Goal: Information Seeking & Learning: Learn about a topic

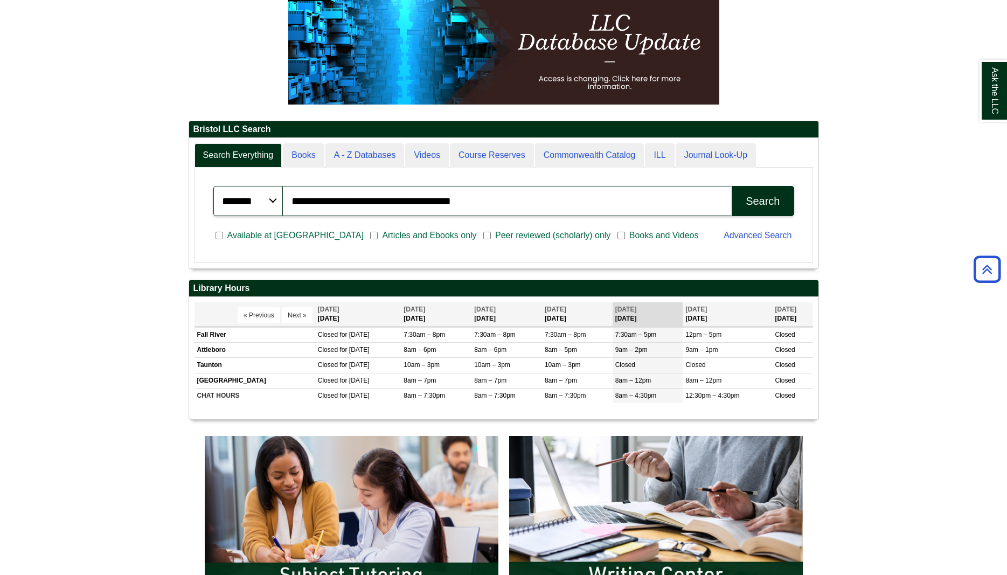
drag, startPoint x: 468, startPoint y: 196, endPoint x: 287, endPoint y: 197, distance: 180.6
click at [287, 197] on input "**********" at bounding box center [507, 201] width 449 height 30
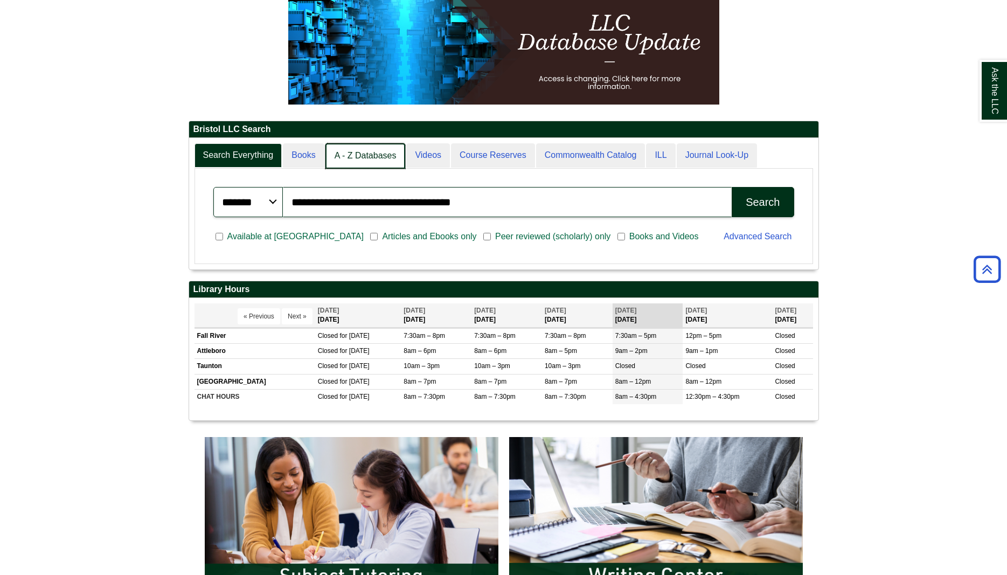
scroll to position [131, 630]
click at [365, 150] on link "A - Z Databases" at bounding box center [366, 155] width 80 height 25
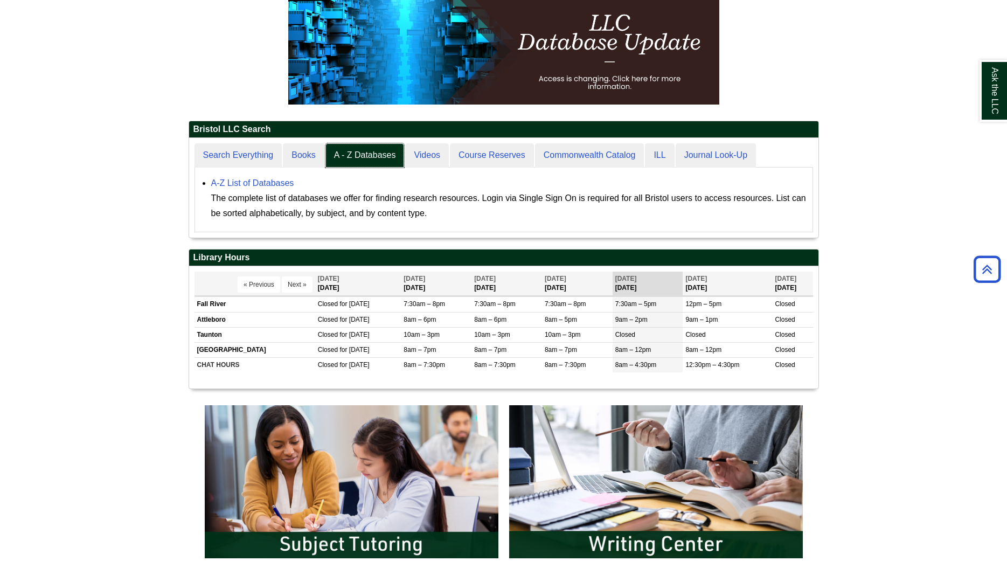
scroll to position [100, 630]
click at [222, 186] on link "A-Z List of Databases" at bounding box center [252, 182] width 83 height 9
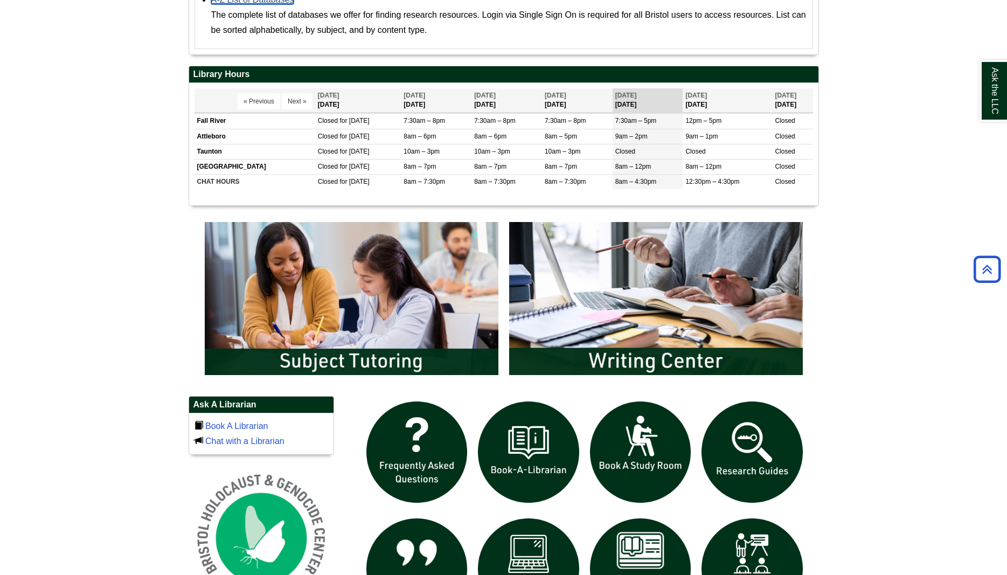
scroll to position [454, 0]
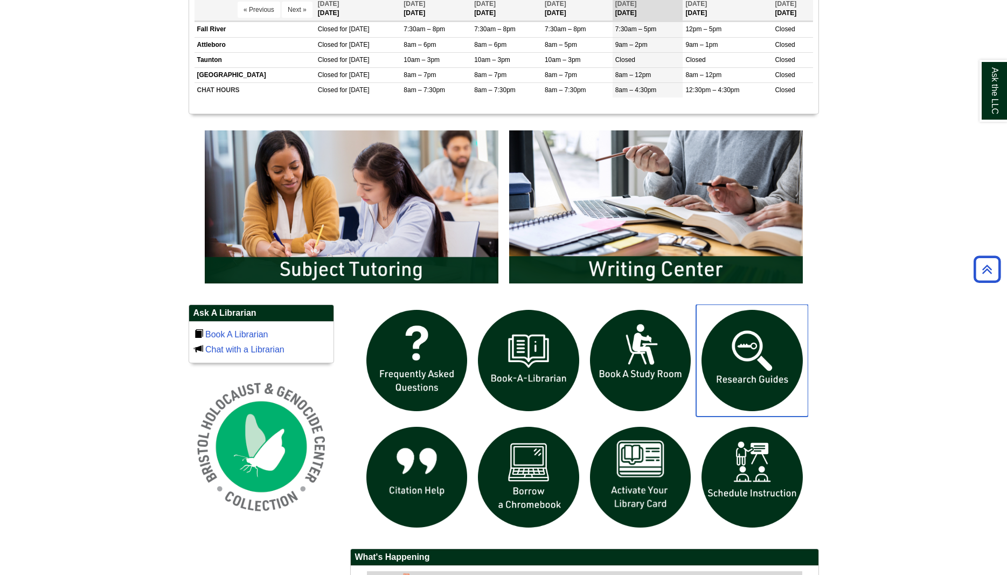
click at [758, 379] on img "slideshow" at bounding box center [752, 361] width 112 height 112
click at [782, 356] on img "slideshow" at bounding box center [752, 361] width 112 height 112
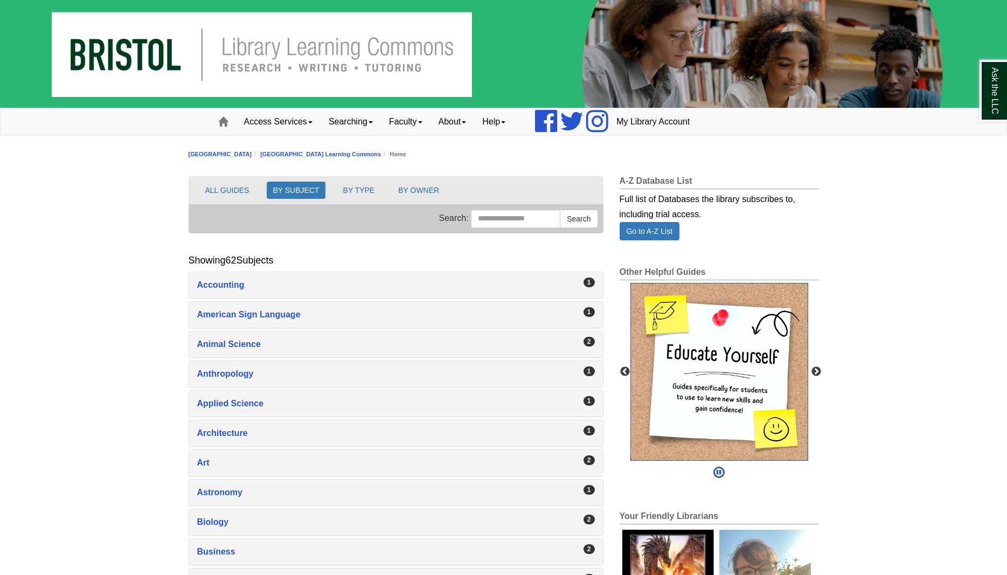
click at [700, 387] on img "slideshow" at bounding box center [720, 372] width 178 height 178
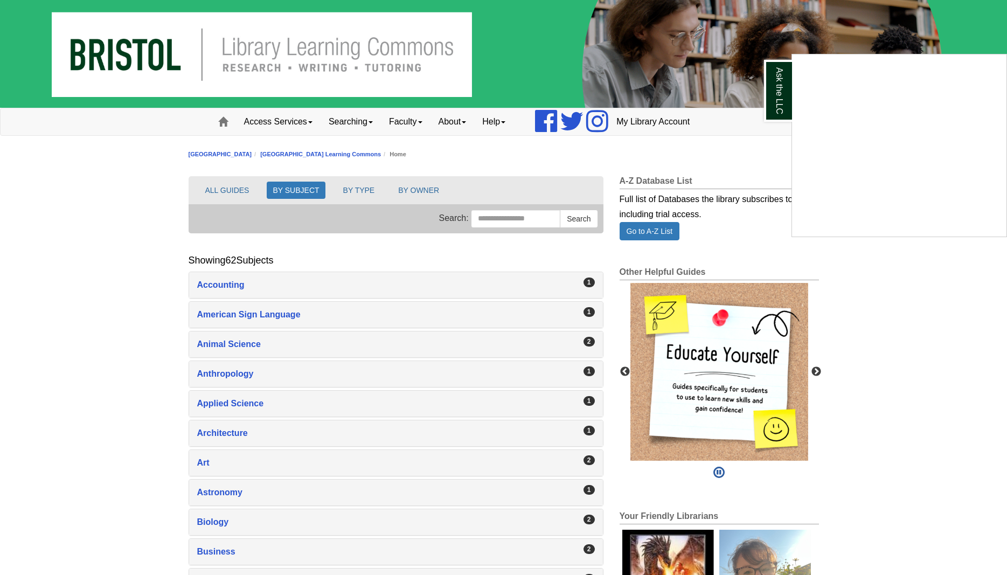
click at [727, 371] on div "Ask the LLC" at bounding box center [503, 287] width 1007 height 575
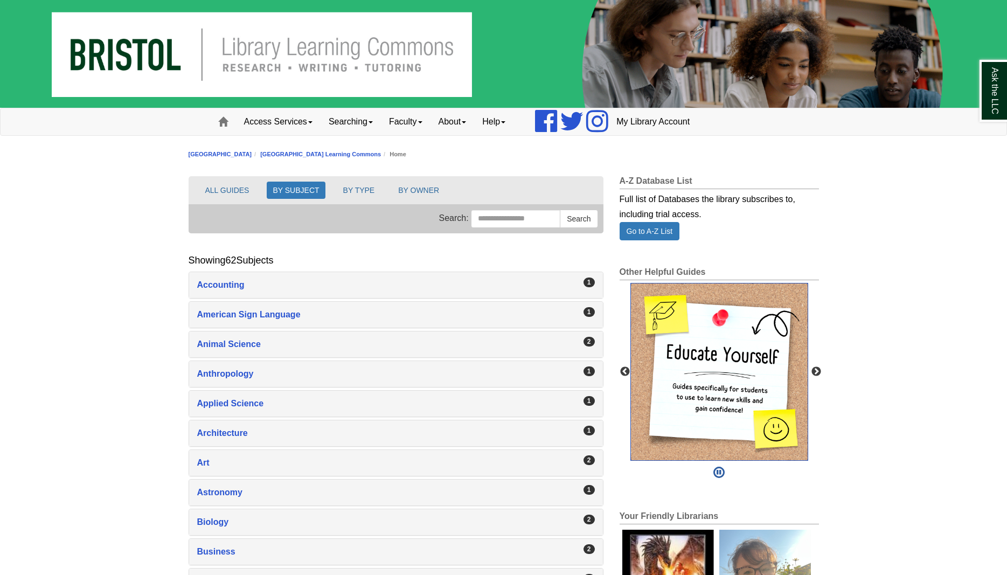
click at [728, 382] on img "slideshow" at bounding box center [720, 372] width 178 height 178
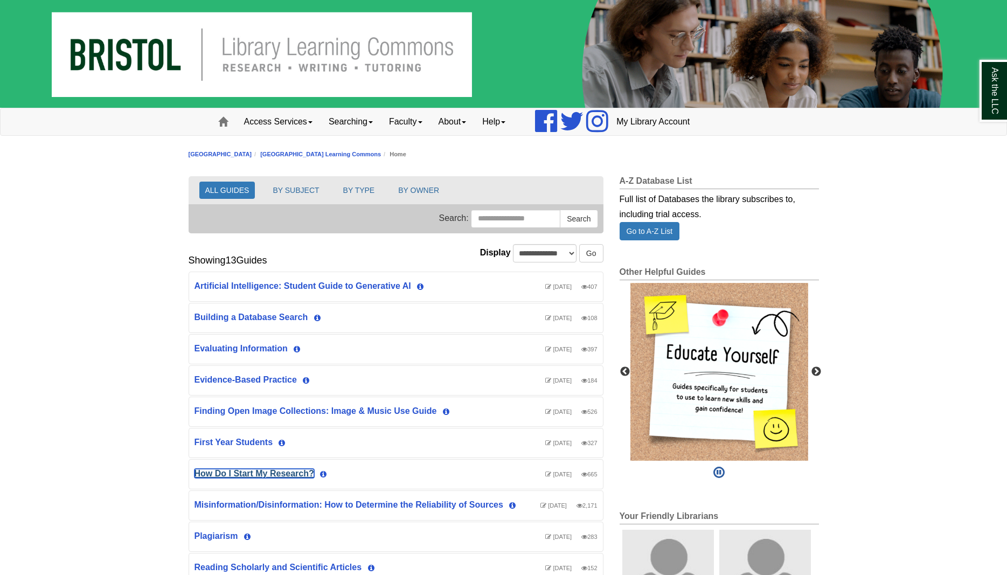
click at [297, 475] on link "How Do I Start My Research?" at bounding box center [255, 473] width 120 height 9
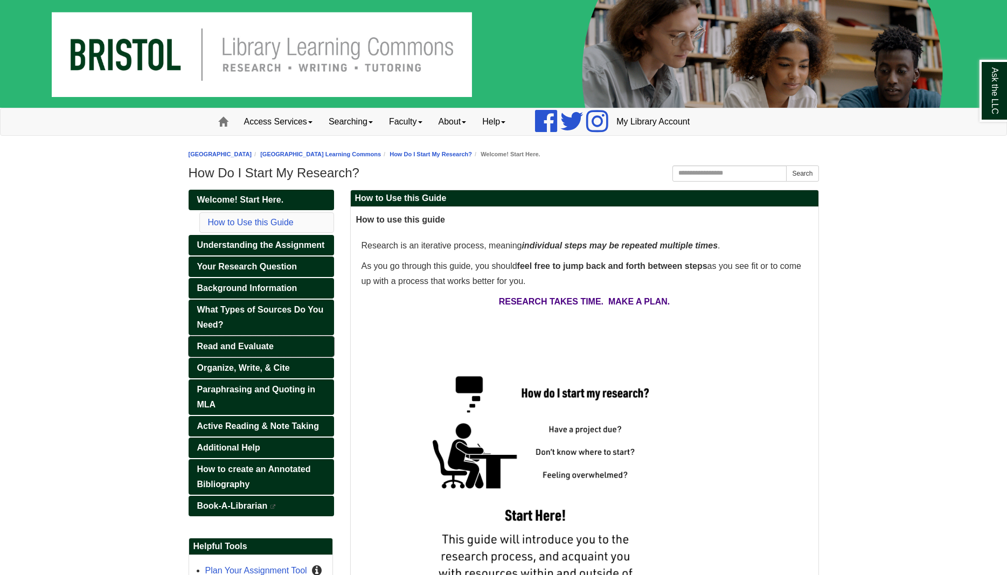
click at [267, 350] on span "Read and Evaluate" at bounding box center [235, 346] width 77 height 9
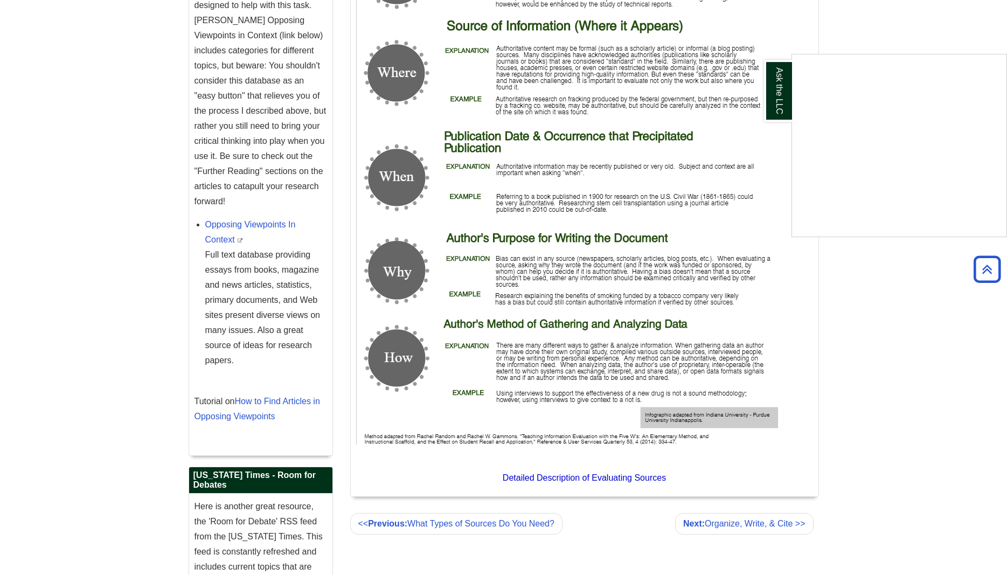
scroll to position [1704, 0]
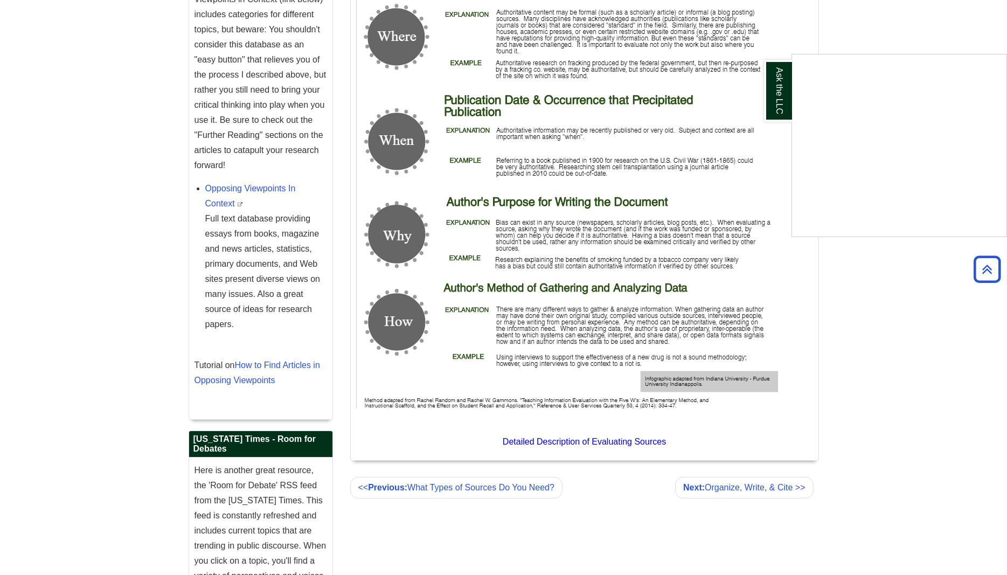
click at [597, 441] on div "Ask the LLC" at bounding box center [503, 287] width 1007 height 575
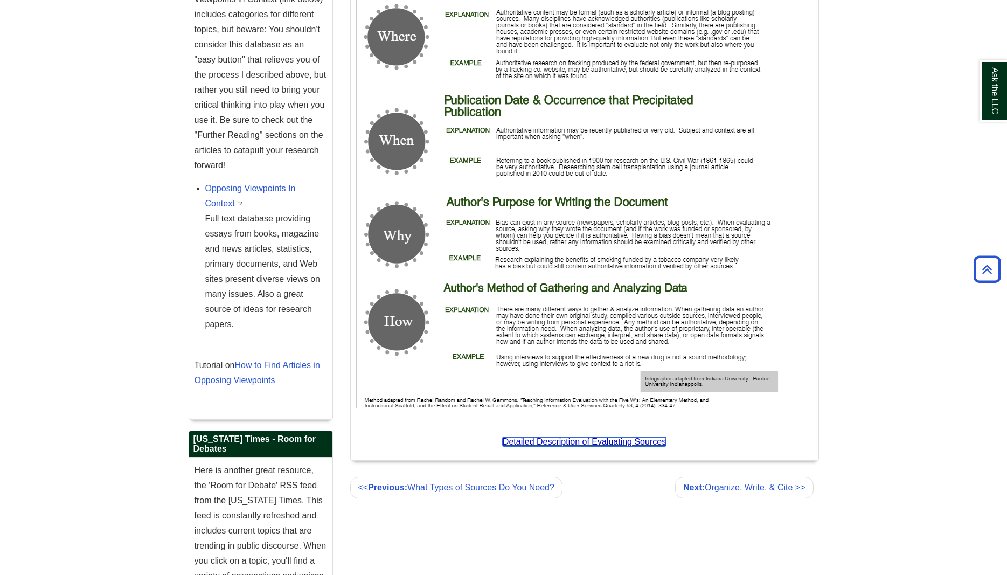
click at [597, 441] on span "Detailed Description of Evaluating Sources" at bounding box center [584, 441] width 163 height 9
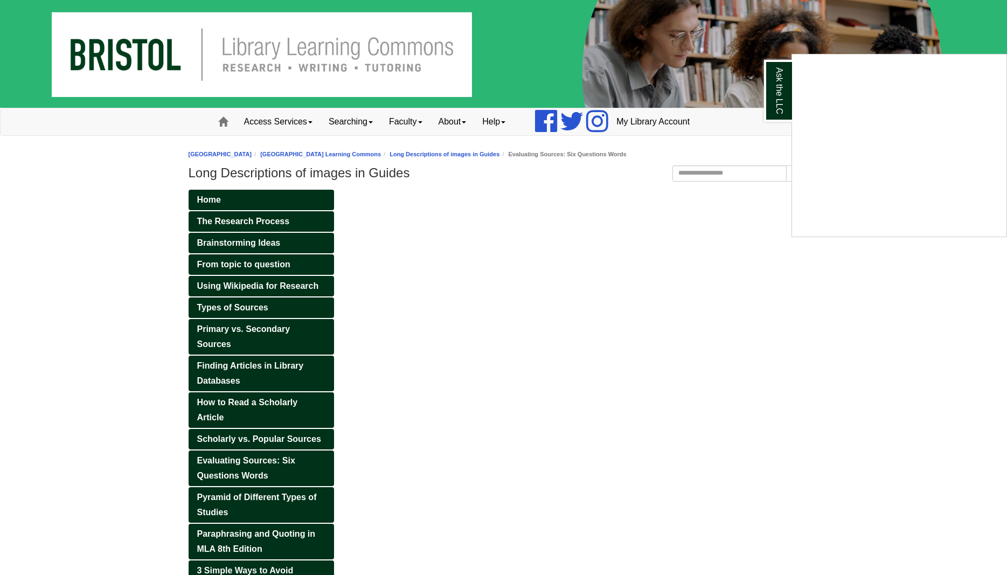
click at [251, 462] on div "Ask the LLC" at bounding box center [503, 287] width 1007 height 575
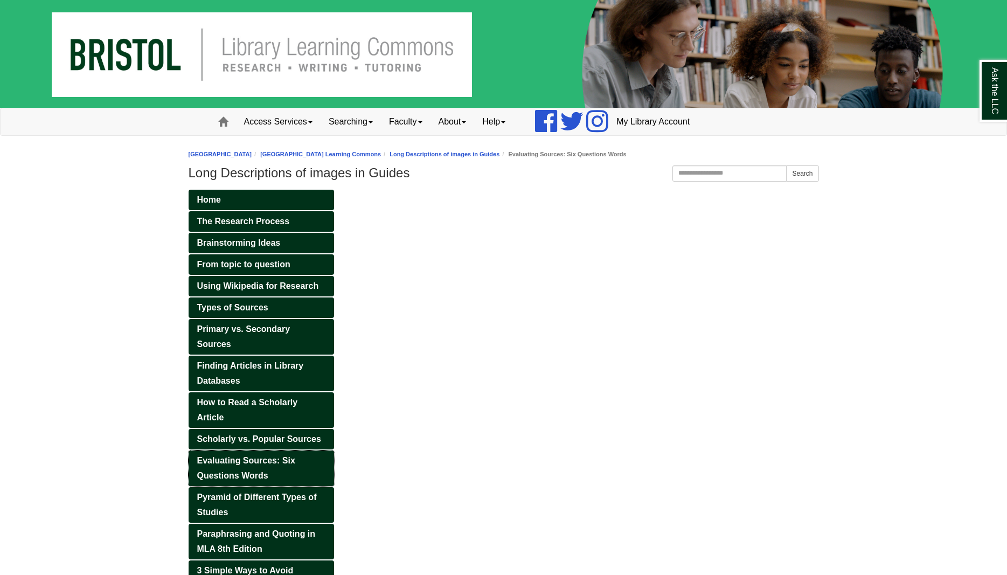
click at [251, 462] on span "Evaluating Sources: Six Questions Words" at bounding box center [246, 468] width 98 height 24
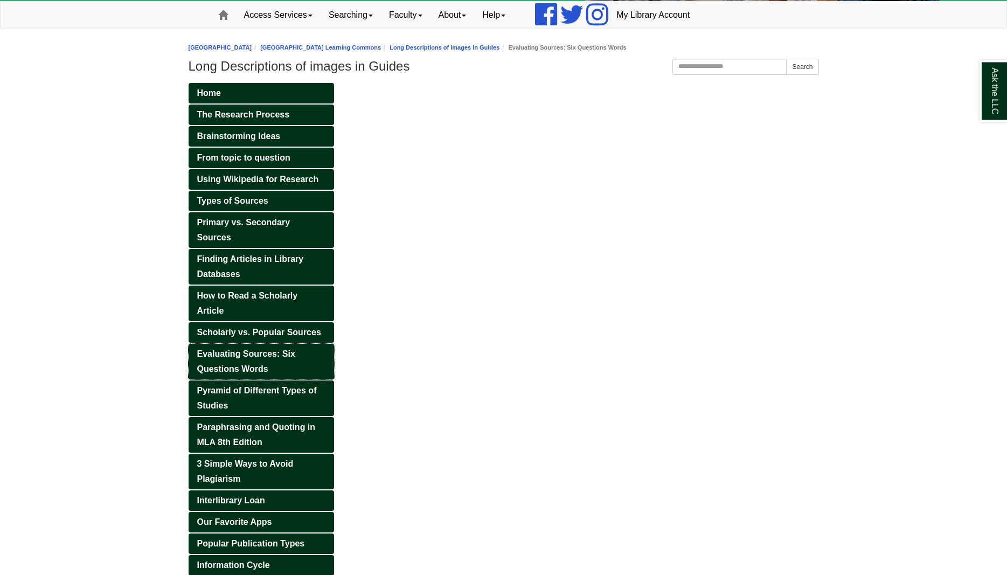
scroll to position [110, 0]
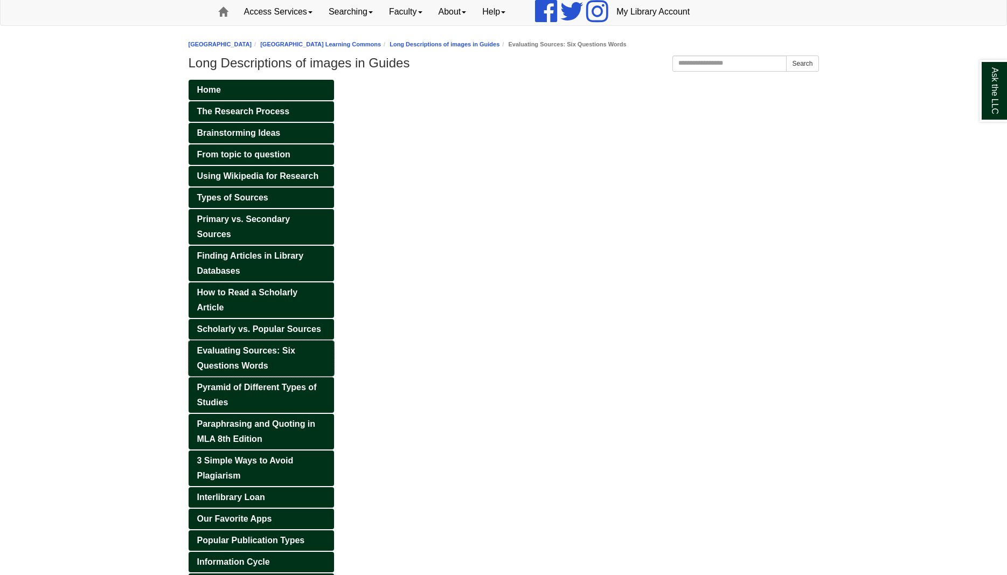
click at [244, 356] on link "Evaluating Sources: Six Questions Words" at bounding box center [262, 359] width 146 height 36
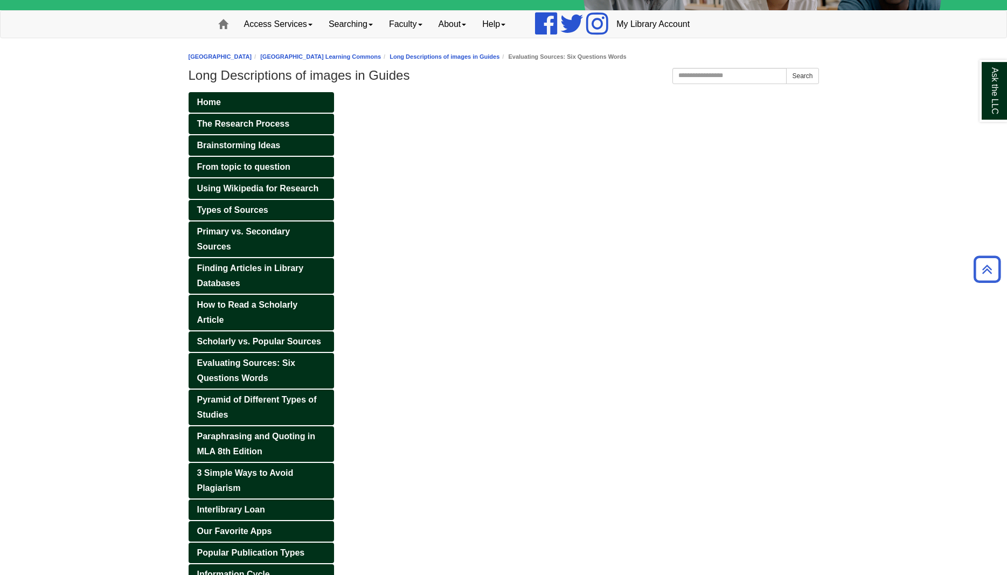
scroll to position [92, 0]
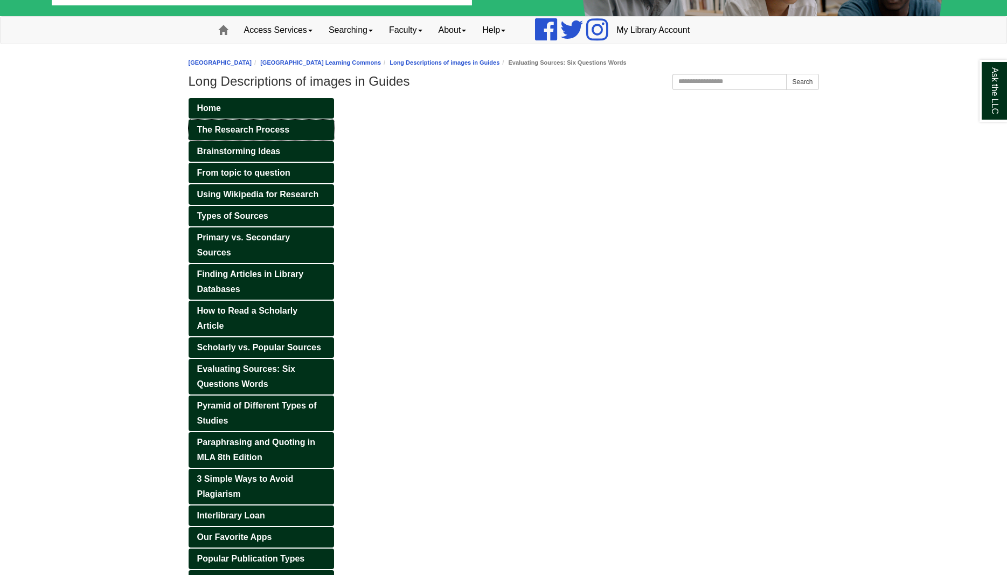
click at [258, 132] on span "The Research Process" at bounding box center [243, 129] width 93 height 9
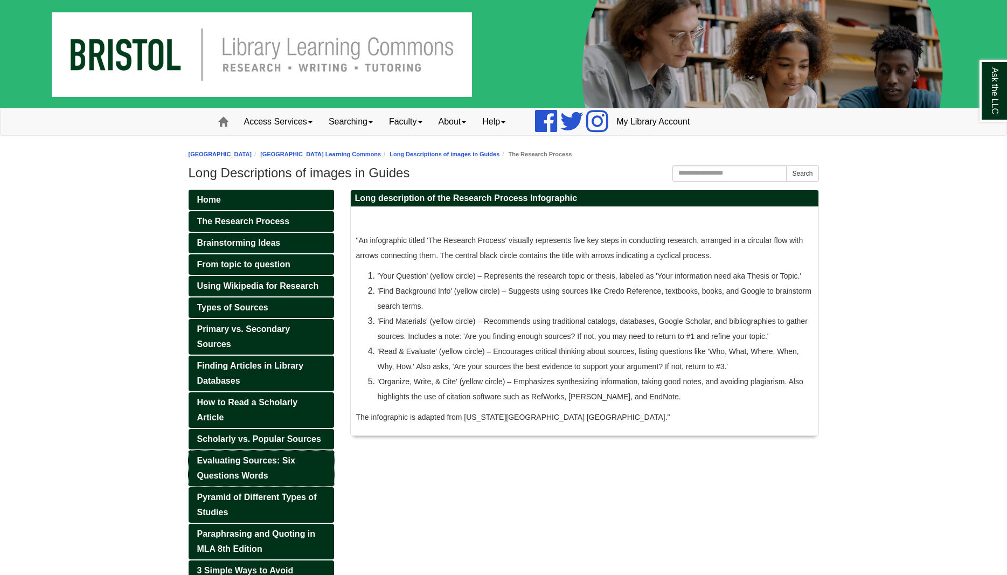
click at [263, 466] on link "Evaluating Sources: Six Questions Words" at bounding box center [262, 469] width 146 height 36
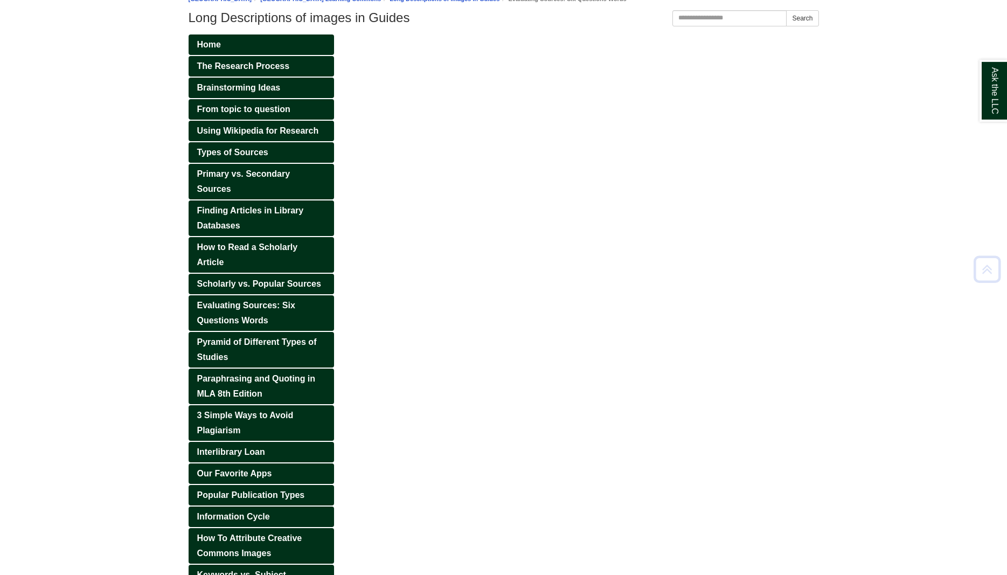
scroll to position [165, 0]
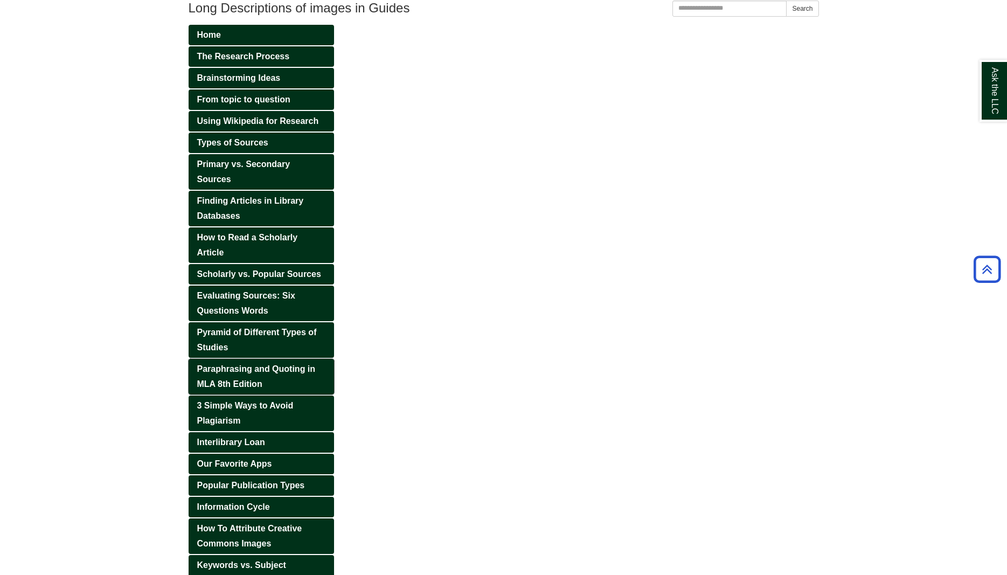
click at [245, 363] on link "Paraphrasing and Quoting in MLA 8th Edition" at bounding box center [262, 377] width 146 height 36
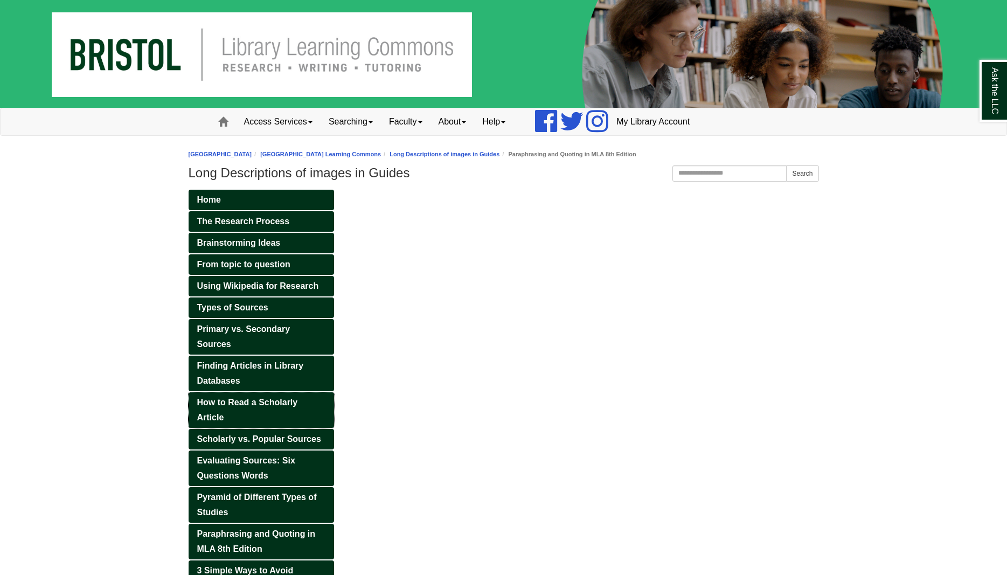
click at [245, 403] on span "How to Read a Scholarly Article" at bounding box center [247, 410] width 101 height 24
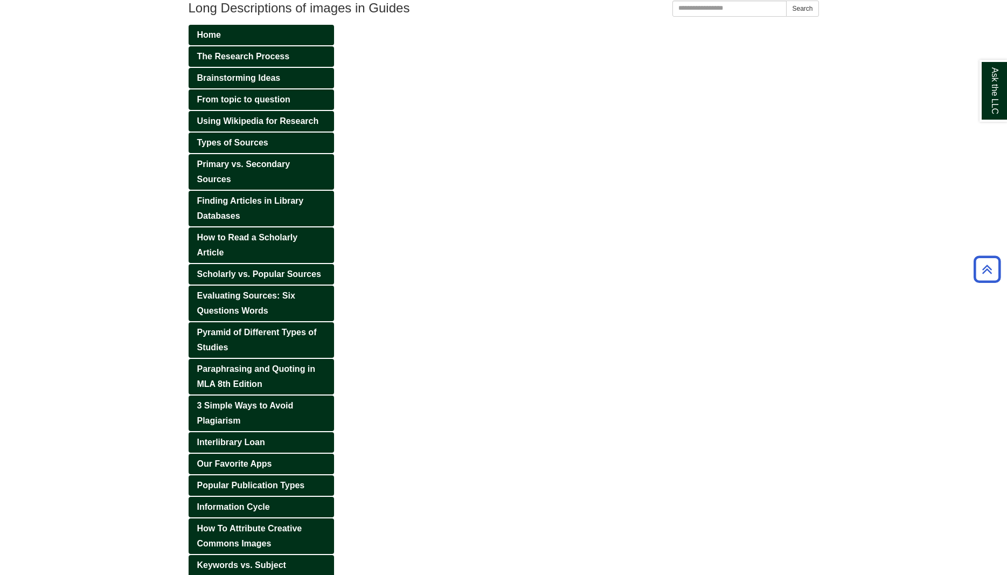
scroll to position [257, 0]
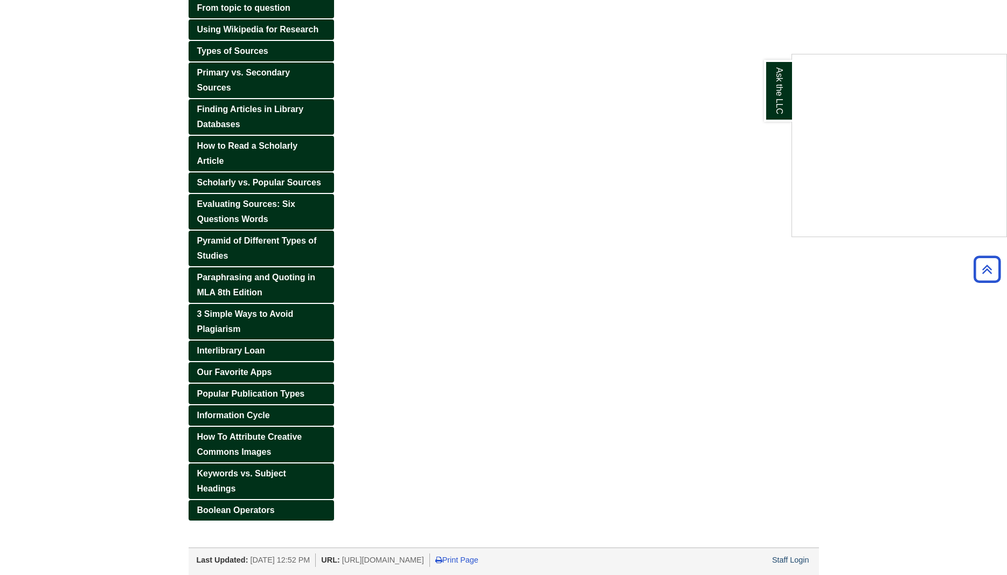
click at [244, 506] on div "Ask the LLC" at bounding box center [503, 287] width 1007 height 575
click at [244, 508] on span "Boolean Operators" at bounding box center [236, 510] width 78 height 9
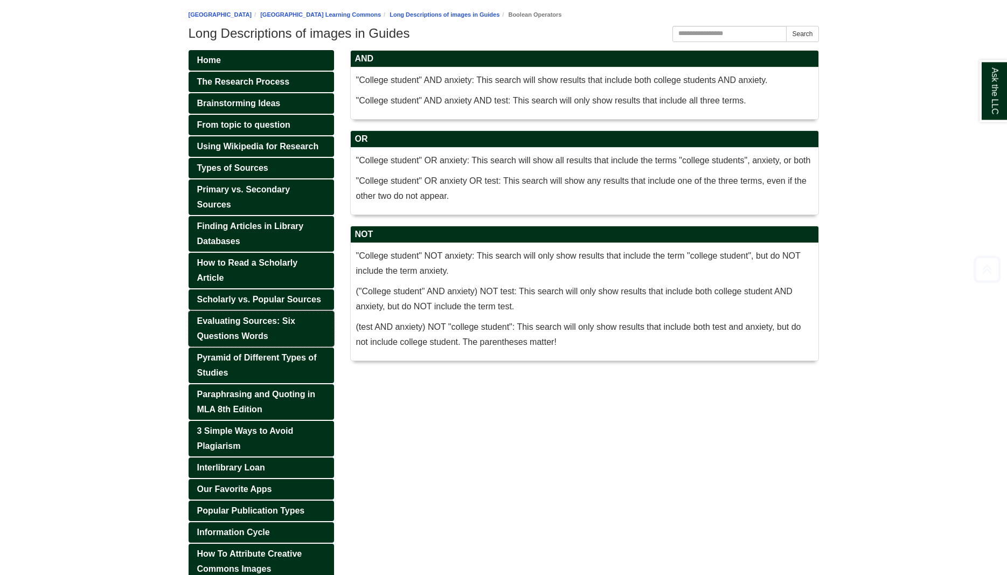
scroll to position [165, 0]
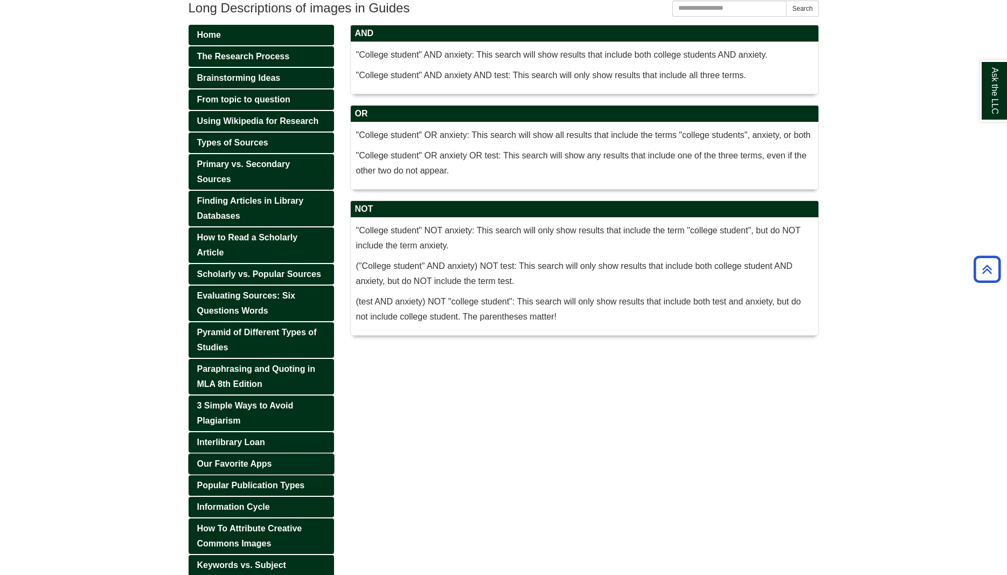
click at [247, 463] on span "Our Favorite Apps" at bounding box center [234, 463] width 75 height 9
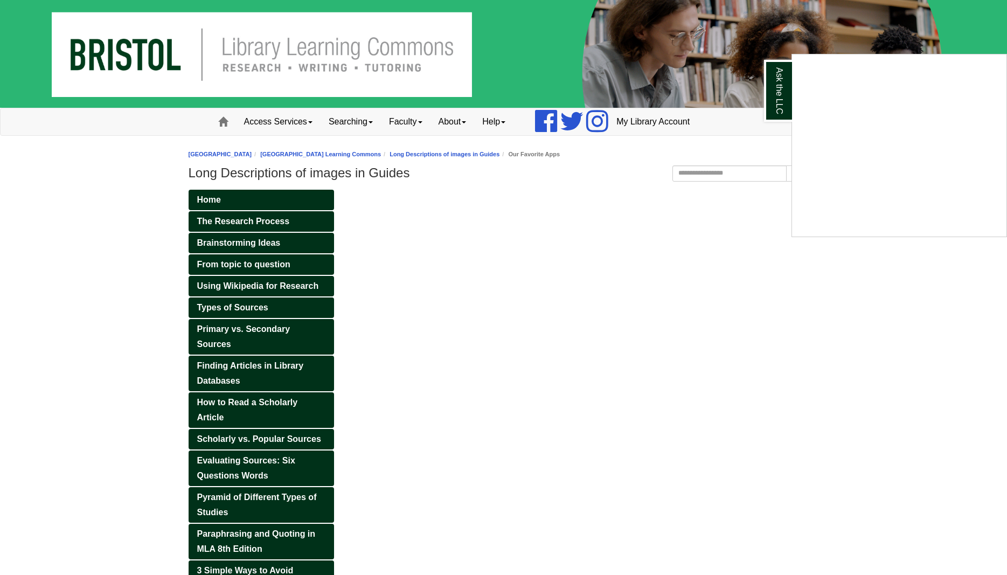
click at [245, 224] on div "Ask the LLC" at bounding box center [503, 287] width 1007 height 575
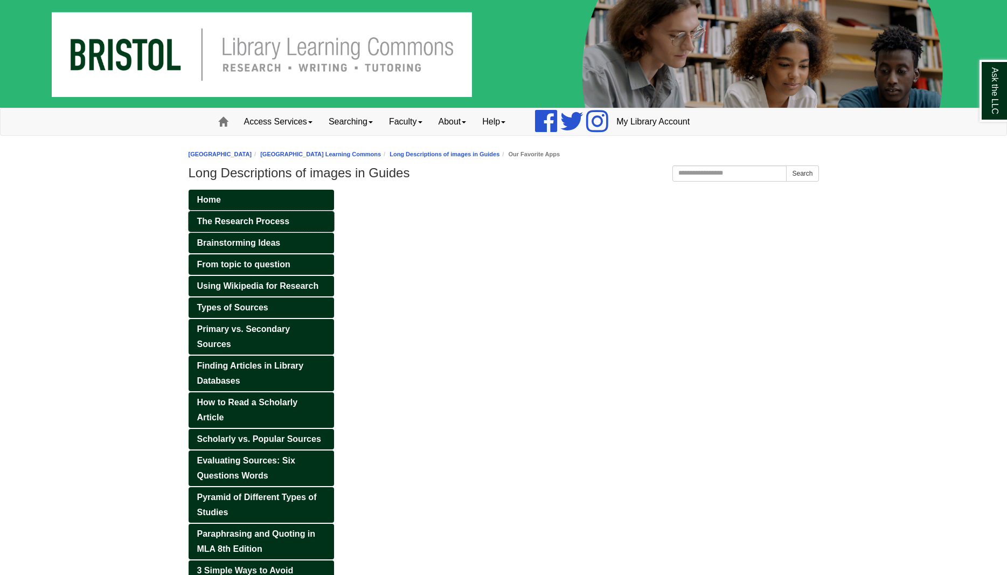
click at [245, 224] on span "The Research Process" at bounding box center [243, 221] width 93 height 9
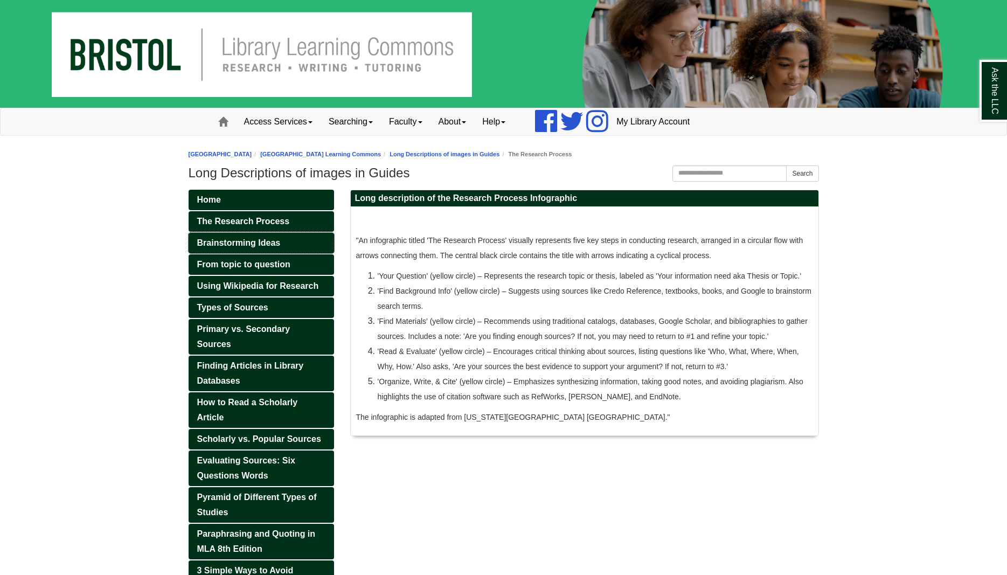
click at [234, 246] on span "Brainstorming Ideas" at bounding box center [239, 242] width 84 height 9
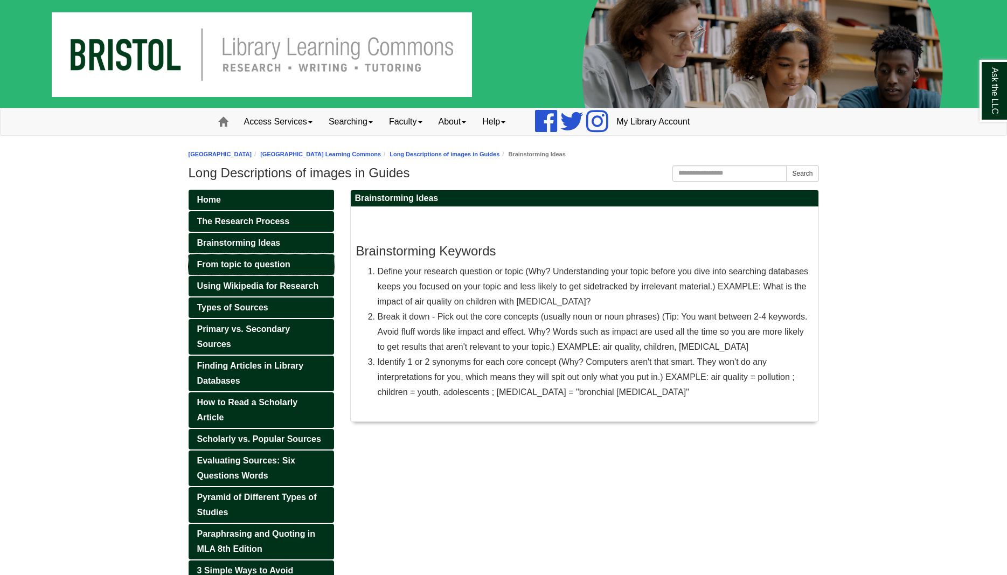
click at [233, 264] on span "From topic to question" at bounding box center [243, 264] width 93 height 9
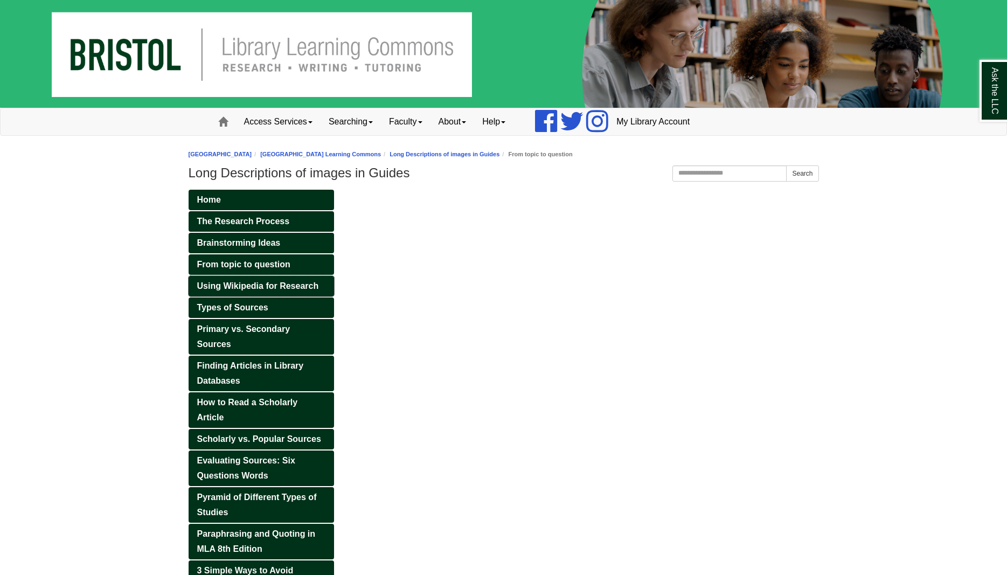
click at [238, 291] on link "Using Wikipedia for Research" at bounding box center [262, 286] width 146 height 20
click at [237, 288] on span "Using Wikipedia for Research" at bounding box center [258, 285] width 122 height 9
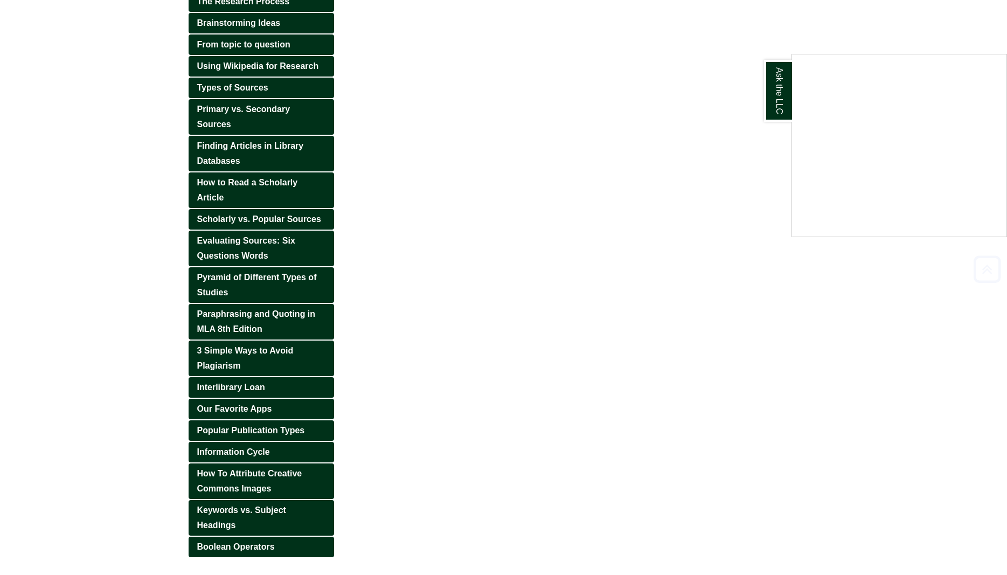
scroll to position [257, 0]
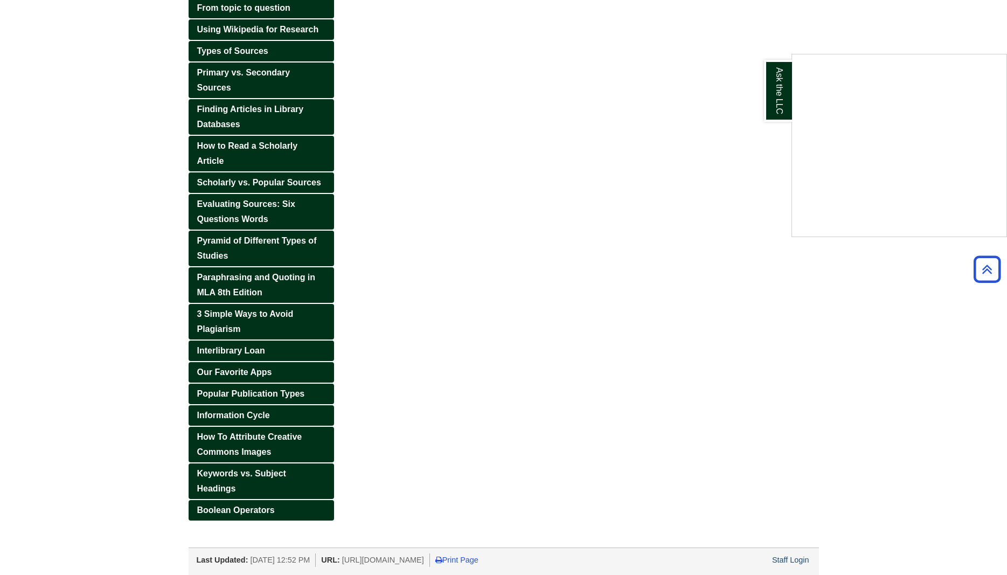
click at [789, 558] on div "Ask the LLC" at bounding box center [503, 287] width 1007 height 575
click at [789, 558] on link "Staff Login" at bounding box center [790, 560] width 37 height 9
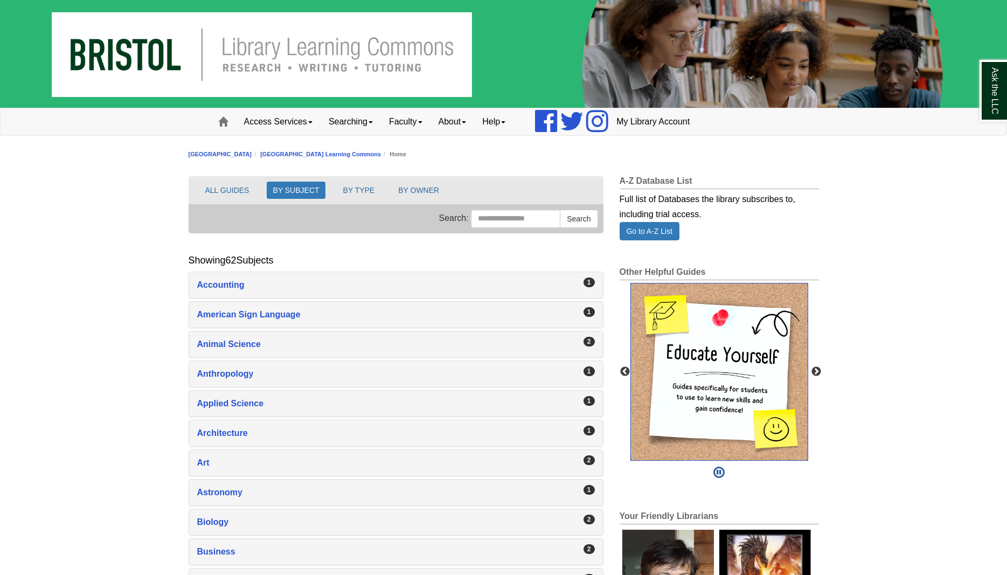
click at [714, 392] on img "slideshow" at bounding box center [720, 372] width 178 height 178
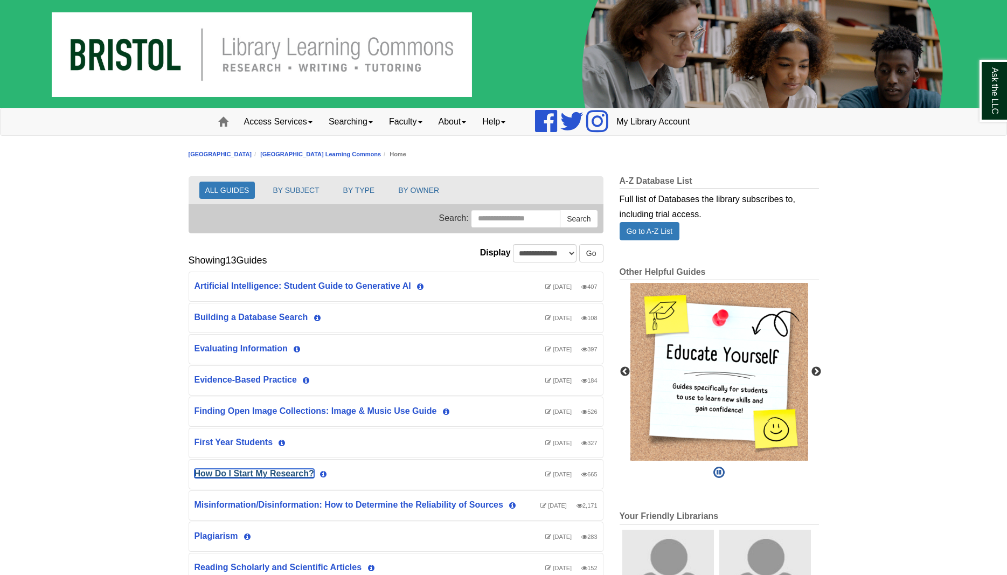
click at [253, 476] on link "How Do I Start My Research?" at bounding box center [255, 473] width 120 height 9
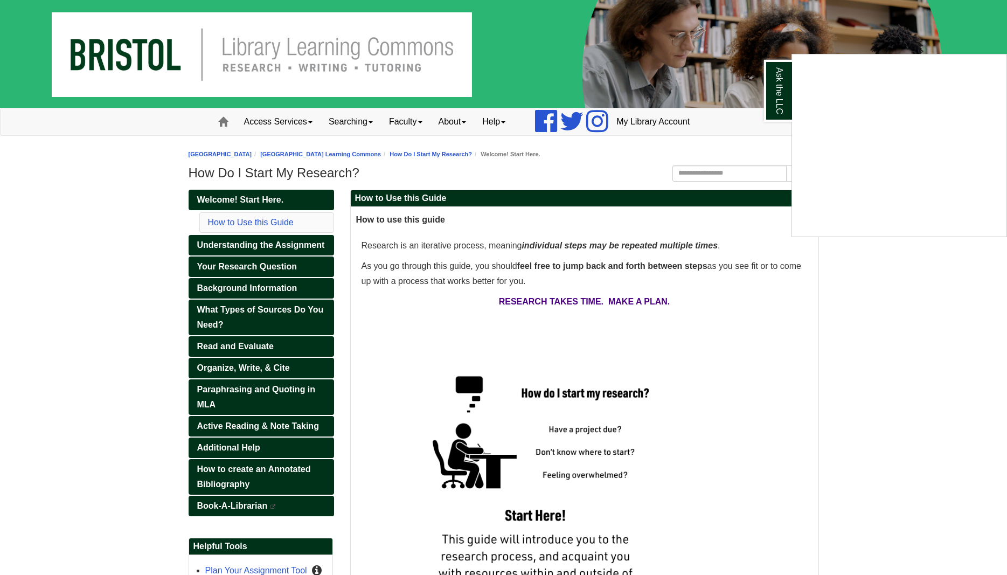
click at [213, 352] on div "Ask the LLC" at bounding box center [503, 287] width 1007 height 575
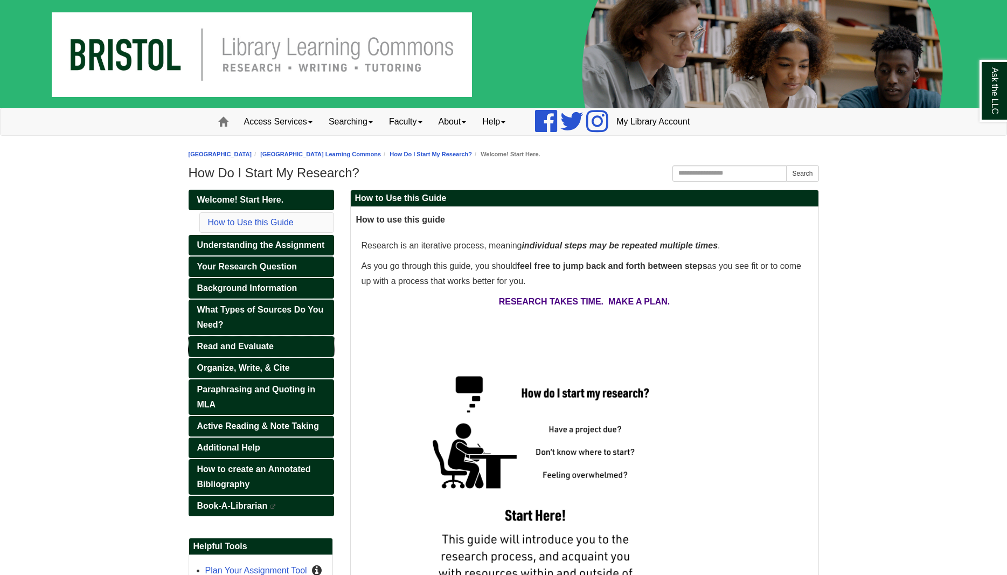
click at [213, 351] on link "Read and Evaluate" at bounding box center [262, 346] width 146 height 20
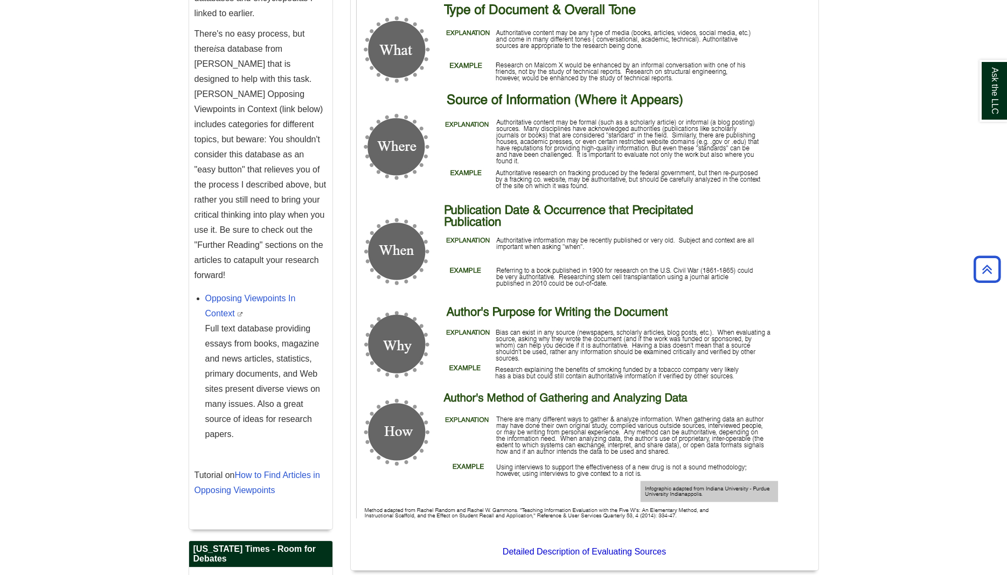
scroll to position [1649, 0]
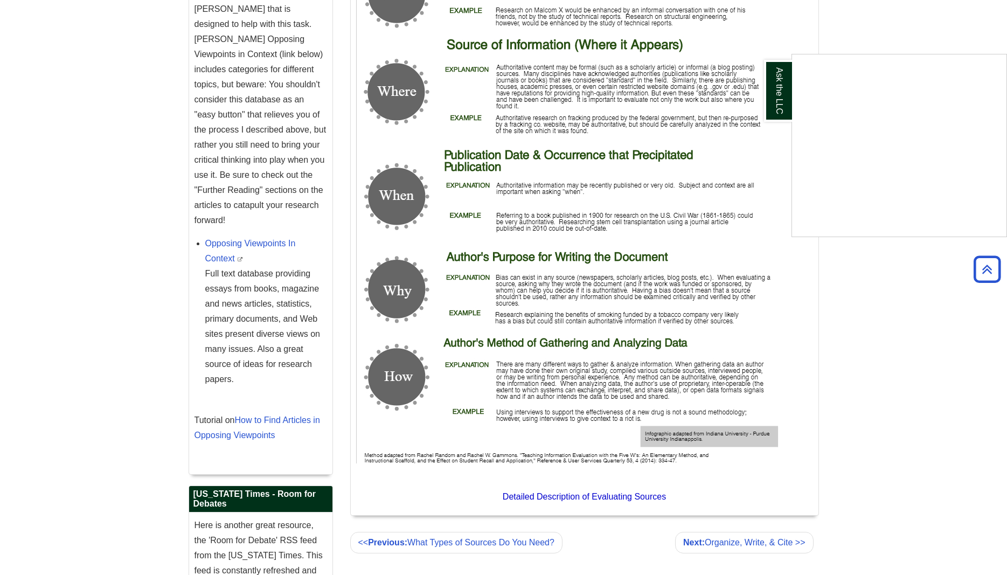
click at [571, 493] on div "Ask the LLC" at bounding box center [503, 287] width 1007 height 575
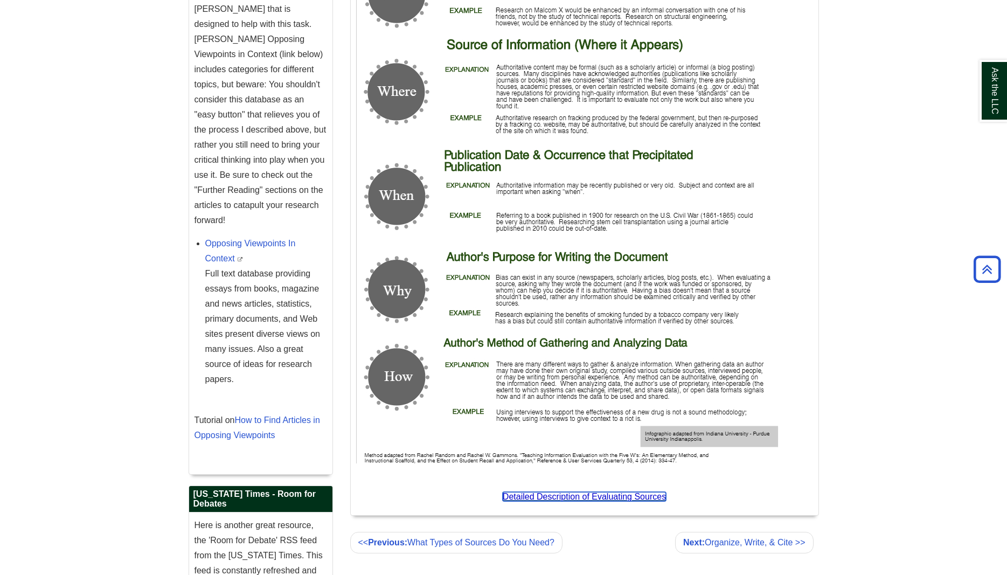
click at [571, 493] on span "Detailed Description of Evaluating Sources" at bounding box center [584, 496] width 163 height 9
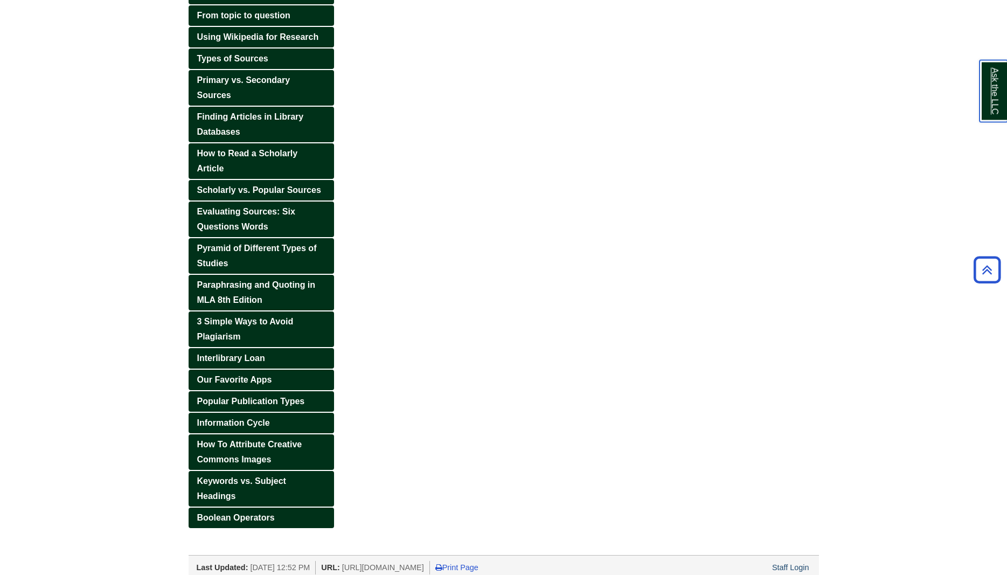
scroll to position [257, 0]
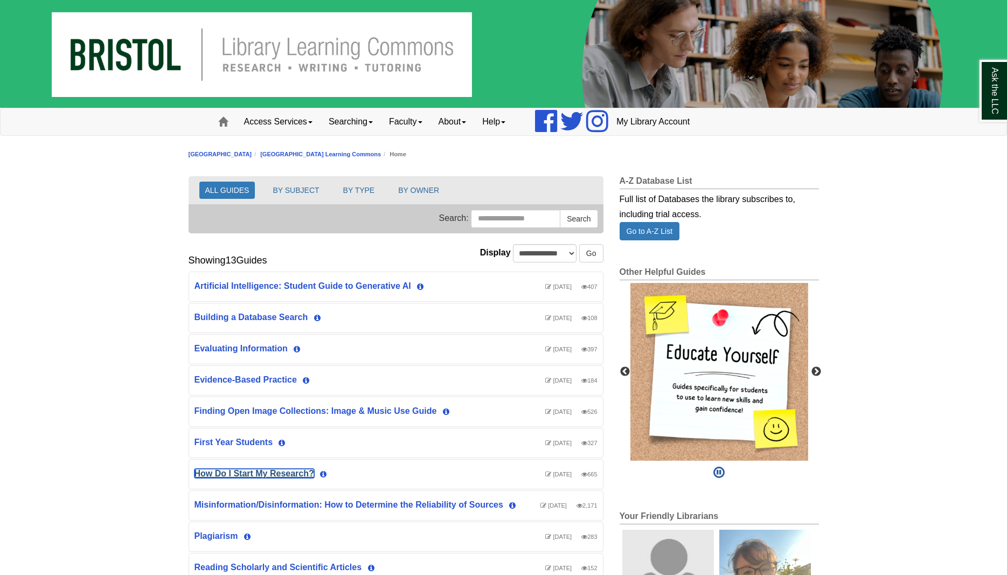
click at [280, 472] on link "How Do I Start My Research?" at bounding box center [255, 473] width 120 height 9
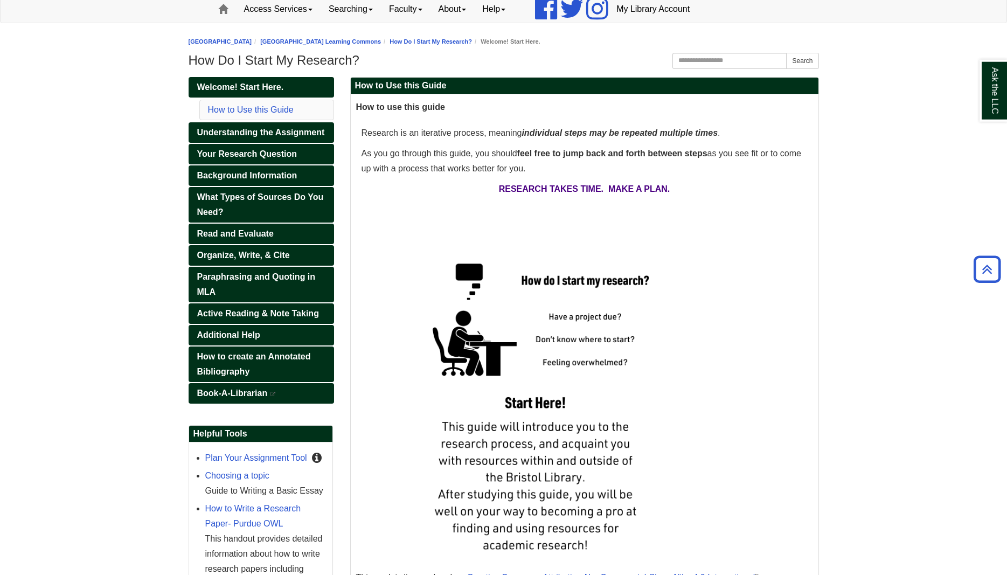
scroll to position [110, 0]
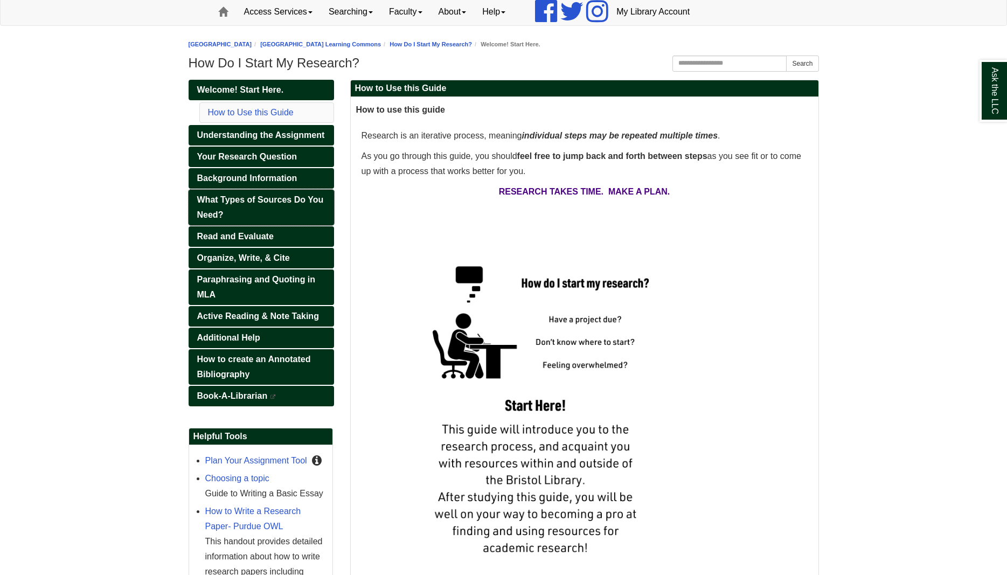
click at [260, 209] on link "What Types of Sources Do You Need?" at bounding box center [262, 208] width 146 height 36
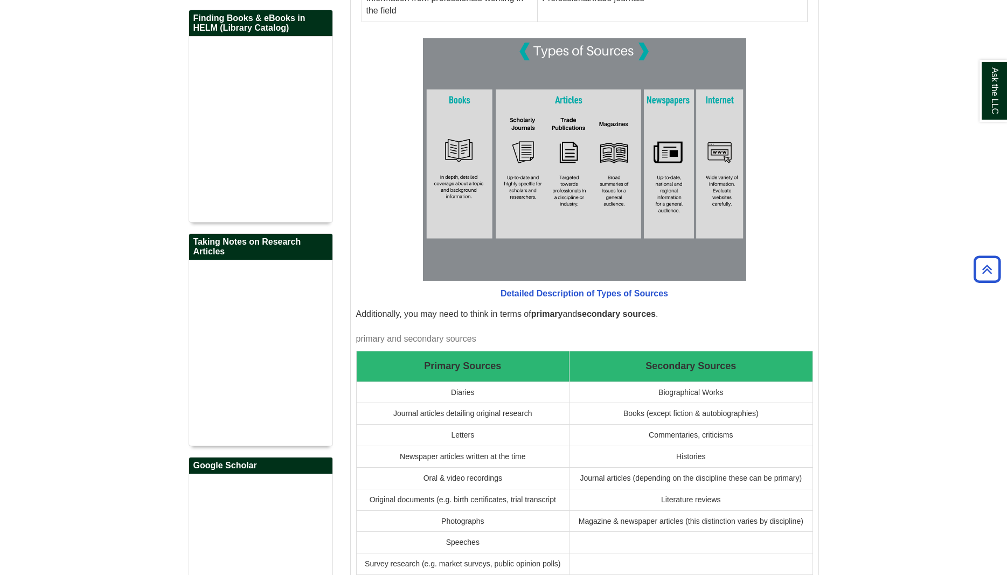
scroll to position [660, 0]
